Goal: Information Seeking & Learning: Learn about a topic

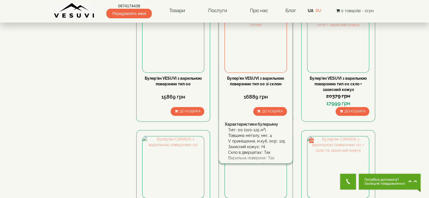
scroll to position [621, 0]
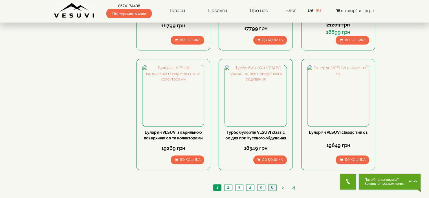
click at [271, 185] on link "6" at bounding box center [272, 188] width 8 height 6
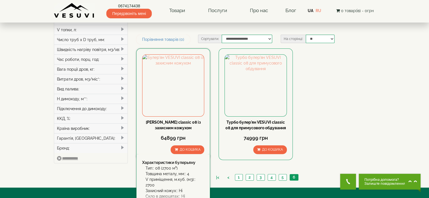
scroll to position [113, 0]
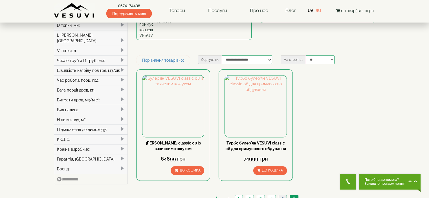
click at [283, 196] on link "5" at bounding box center [283, 199] width 8 height 6
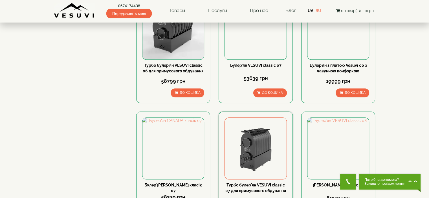
scroll to position [564, 0]
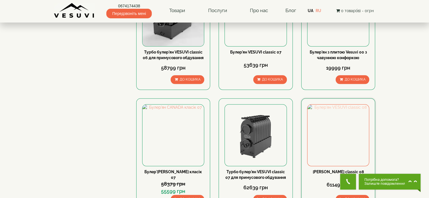
click at [332, 107] on img at bounding box center [339, 136] width 62 height 62
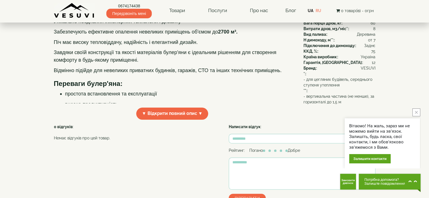
scroll to position [56, 0]
